Goal: Information Seeking & Learning: Understand process/instructions

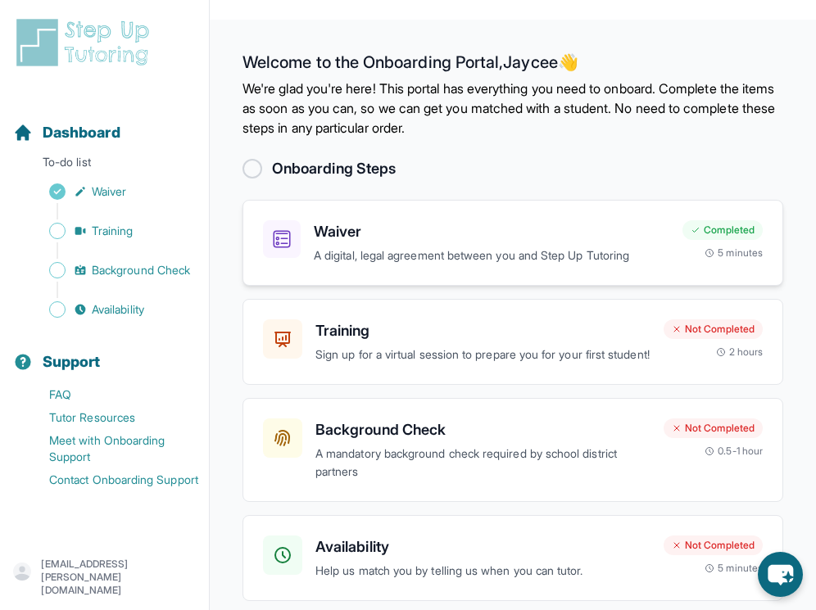
scroll to position [84, 0]
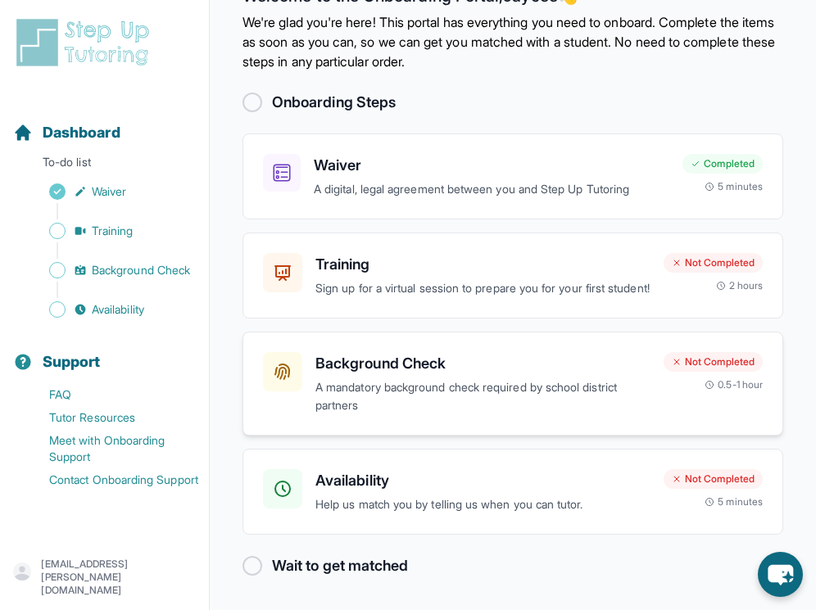
click at [396, 363] on h3 "Background Check" at bounding box center [482, 363] width 335 height 23
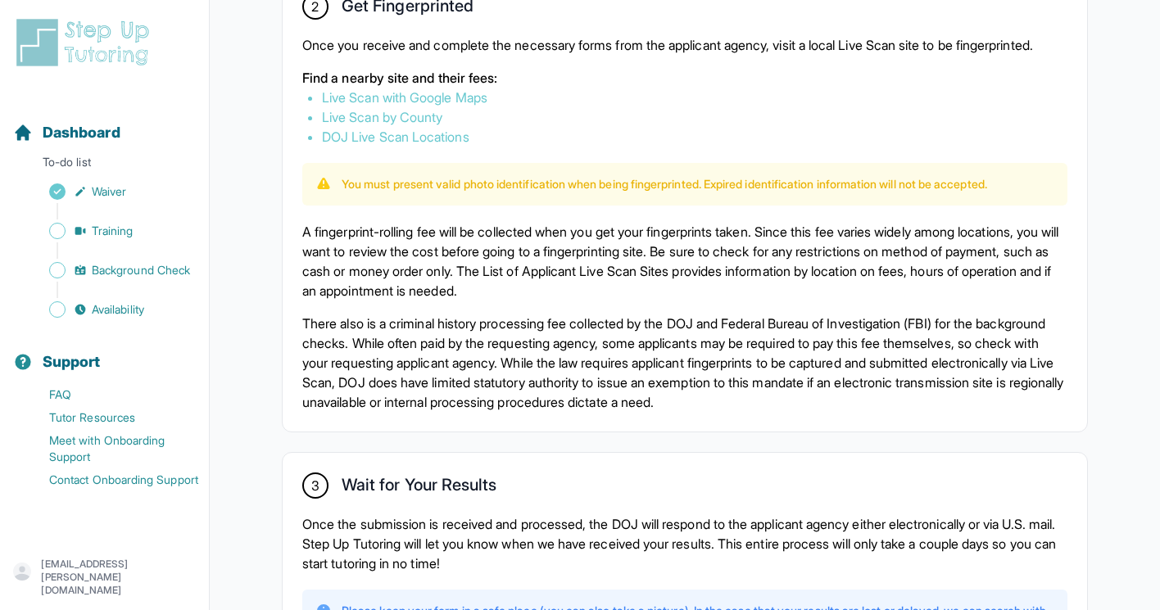
scroll to position [1177, 0]
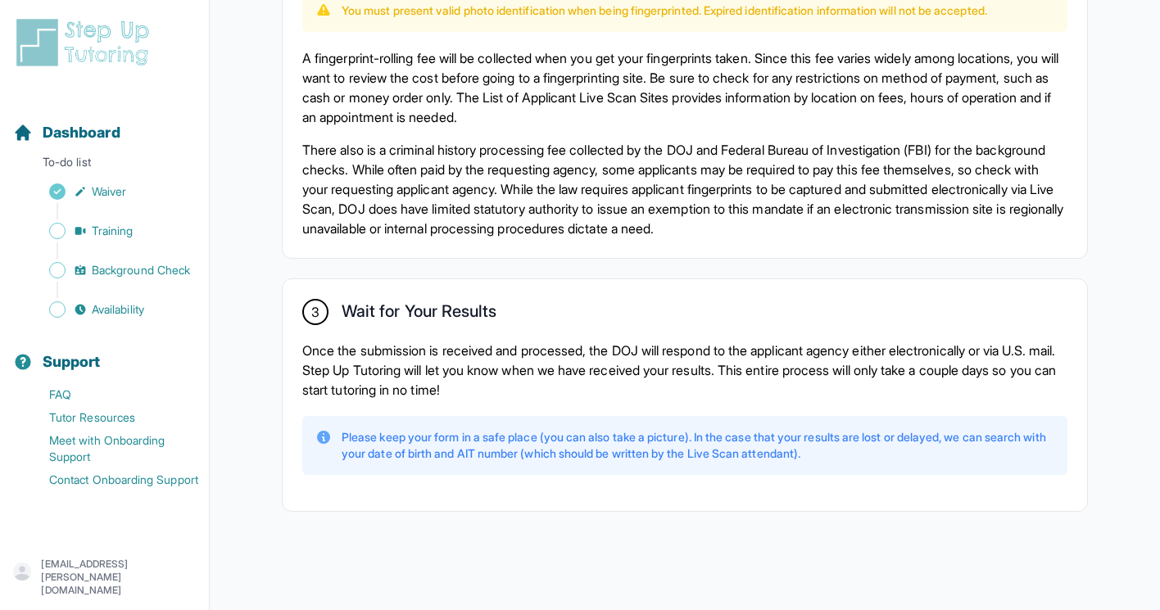
click at [324, 337] on div "3 Wait for Your Results Once the submission is received and processed, the DOJ …" at bounding box center [685, 395] width 805 height 232
click at [471, 422] on div "Please keep your form in a safe place (you can also take a picture). In the cas…" at bounding box center [684, 445] width 765 height 59
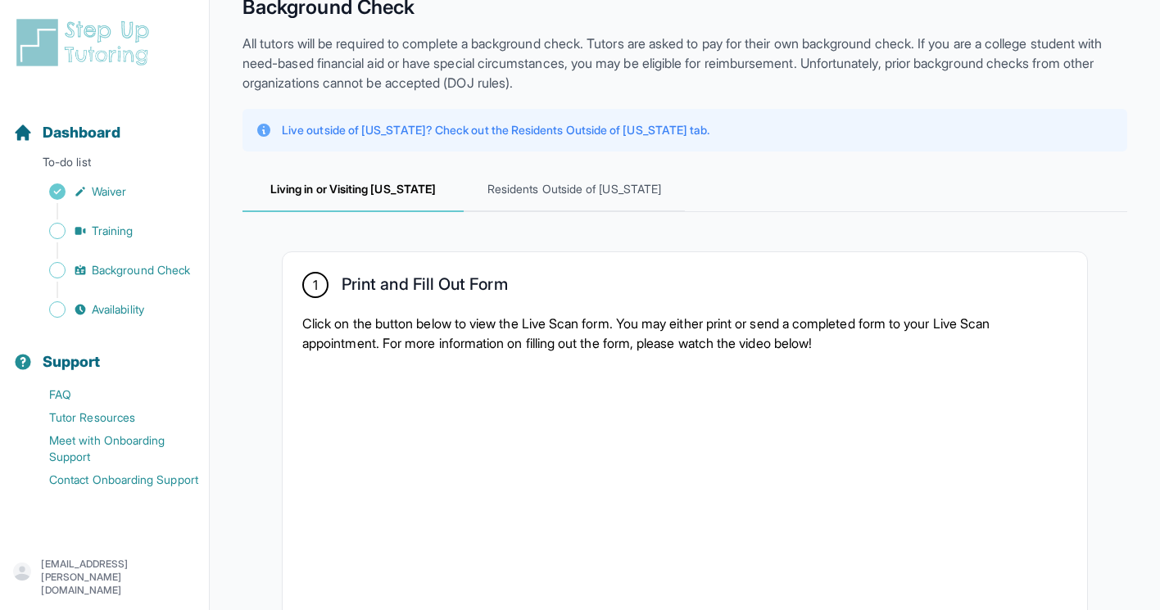
scroll to position [0, 0]
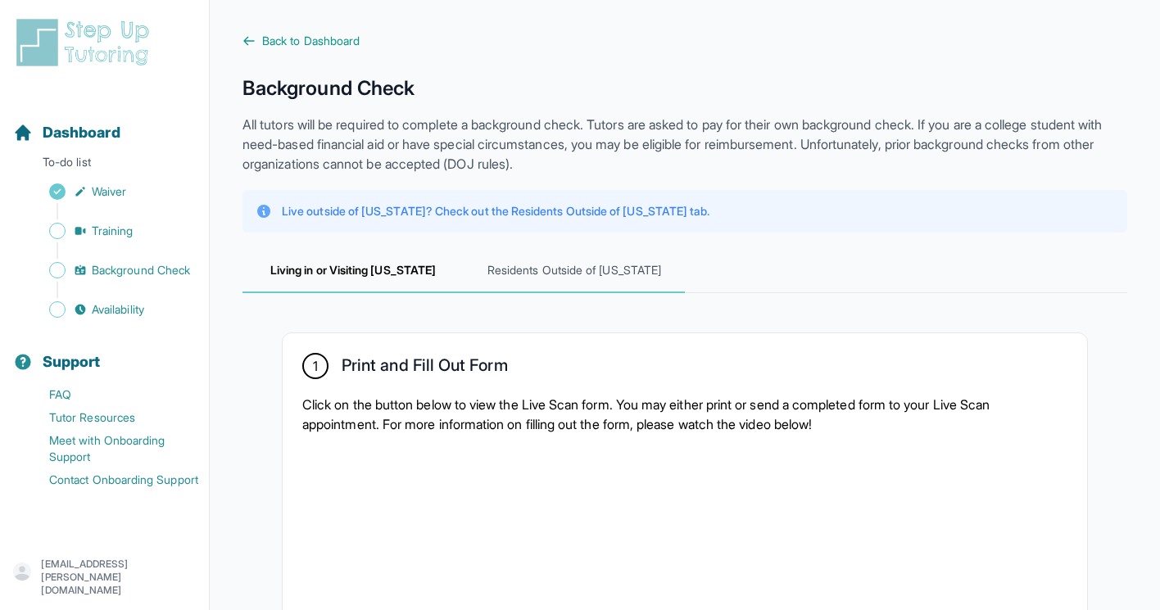
click at [556, 277] on span "Residents Outside of [US_STATE]" at bounding box center [574, 271] width 221 height 44
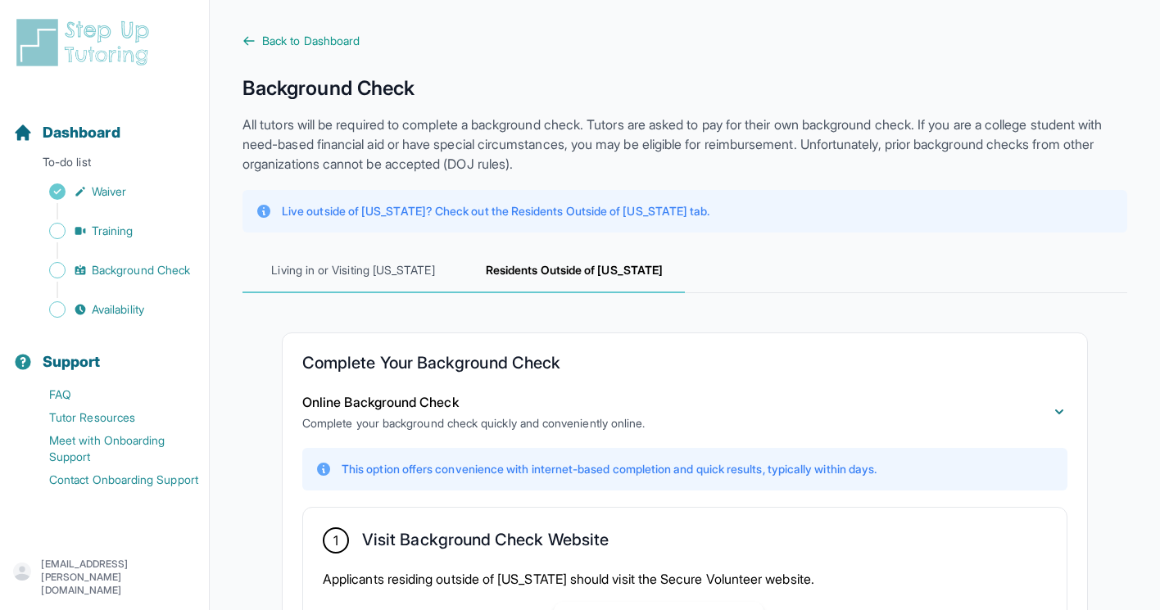
click at [413, 279] on span "Living in or Visiting [US_STATE]" at bounding box center [353, 271] width 221 height 44
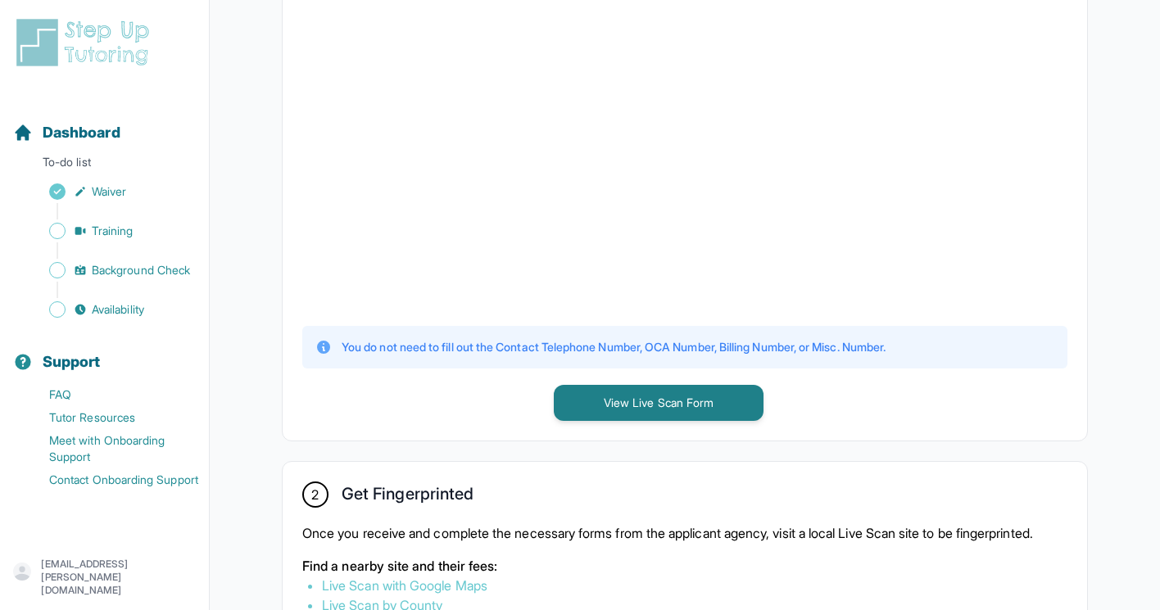
click at [483, 382] on div "1 Print and Fill Out Form Click on the button below to view the Live Scan form.…" at bounding box center [685, 139] width 805 height 604
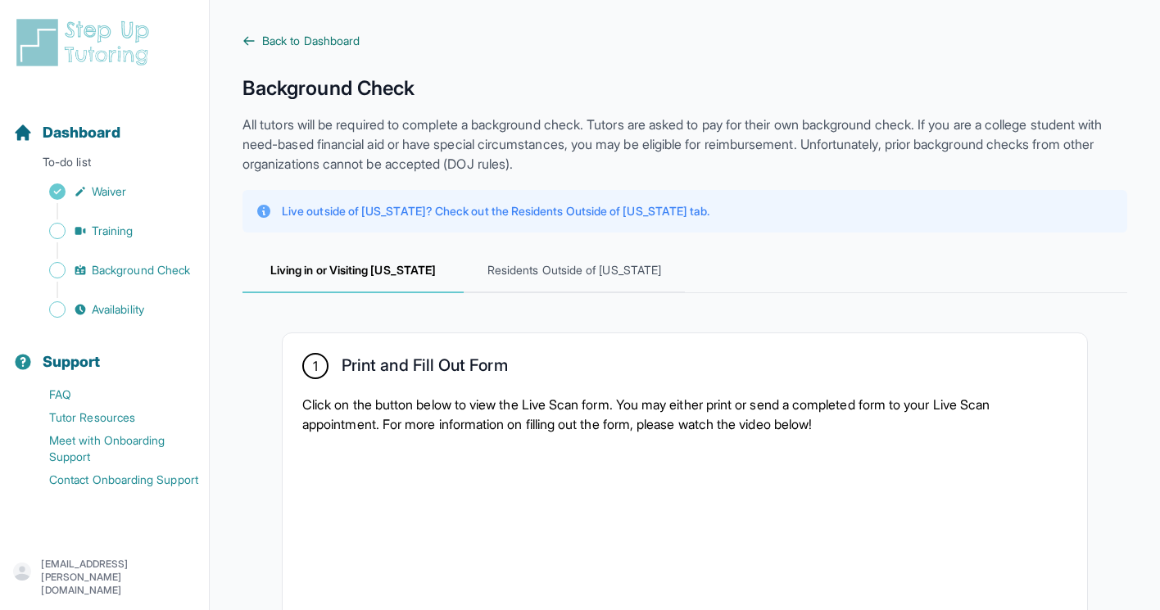
click at [302, 42] on span "Back to Dashboard" at bounding box center [311, 41] width 98 height 16
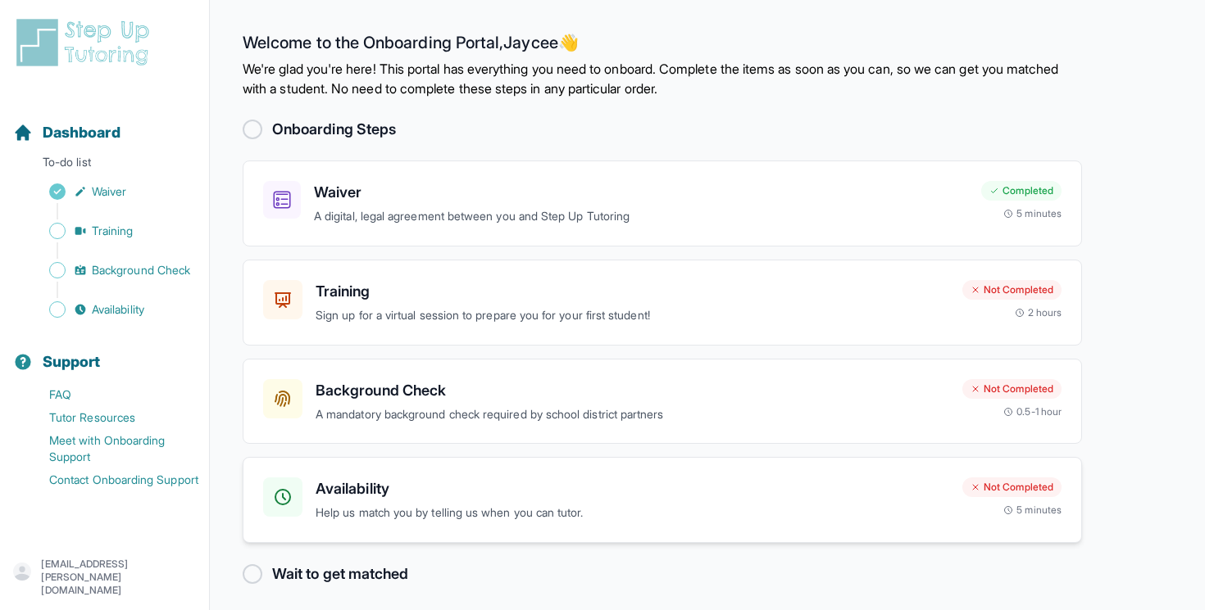
scroll to position [8, 0]
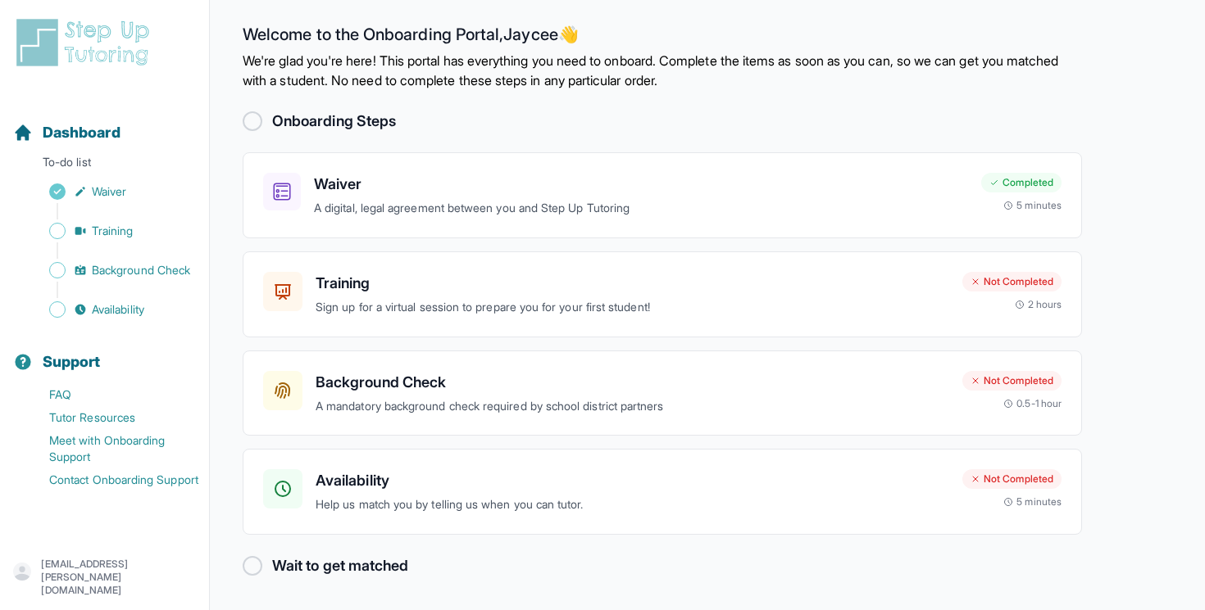
click at [312, 579] on main "Welcome to the Onboarding Portal, [PERSON_NAME] 👋 We're glad you're here! This …" at bounding box center [707, 301] width 995 height 619
click at [300, 565] on h2 "Wait to get matched" at bounding box center [340, 566] width 136 height 23
